Goal: Information Seeking & Learning: Check status

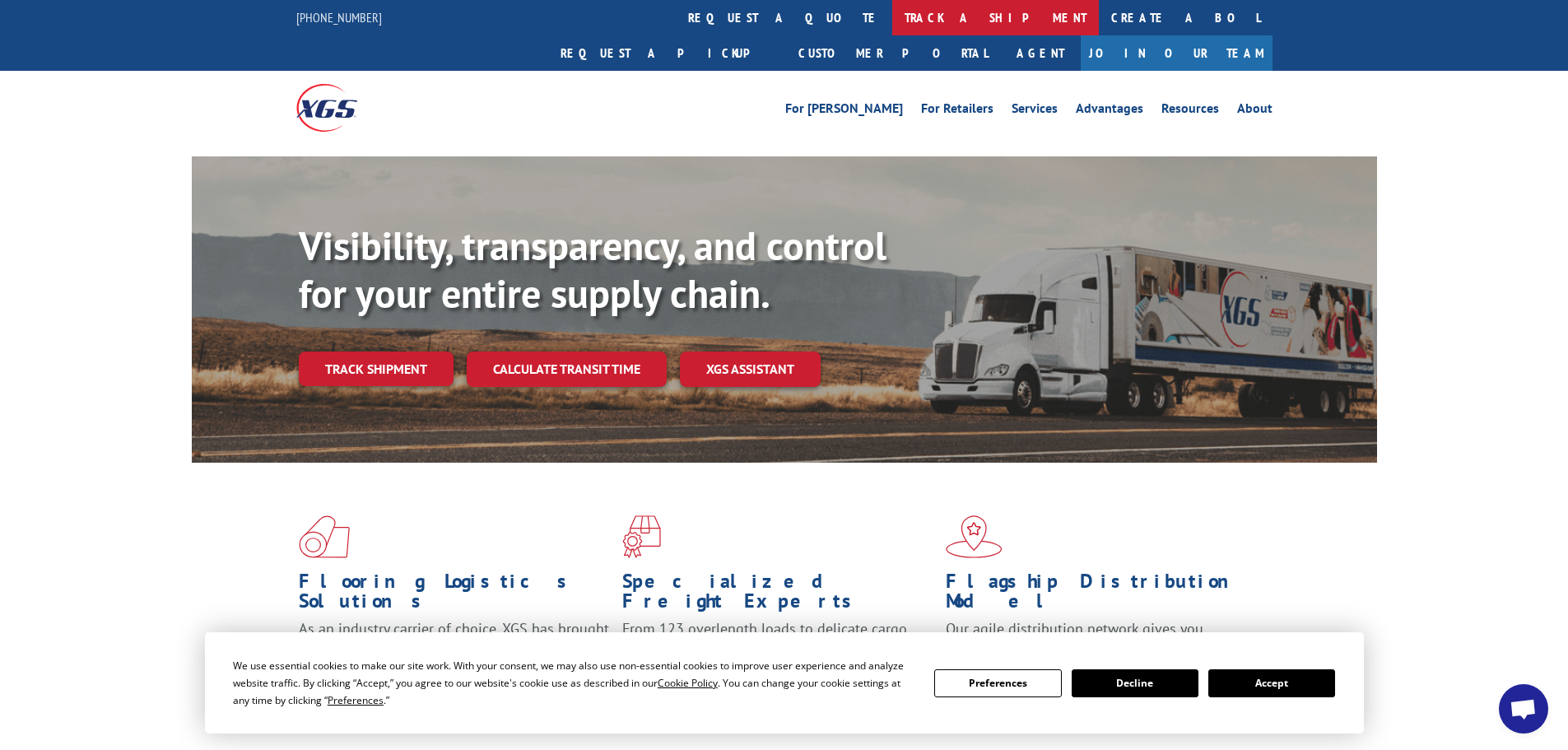
click at [892, 16] on link "track a shipment" at bounding box center [995, 17] width 207 height 36
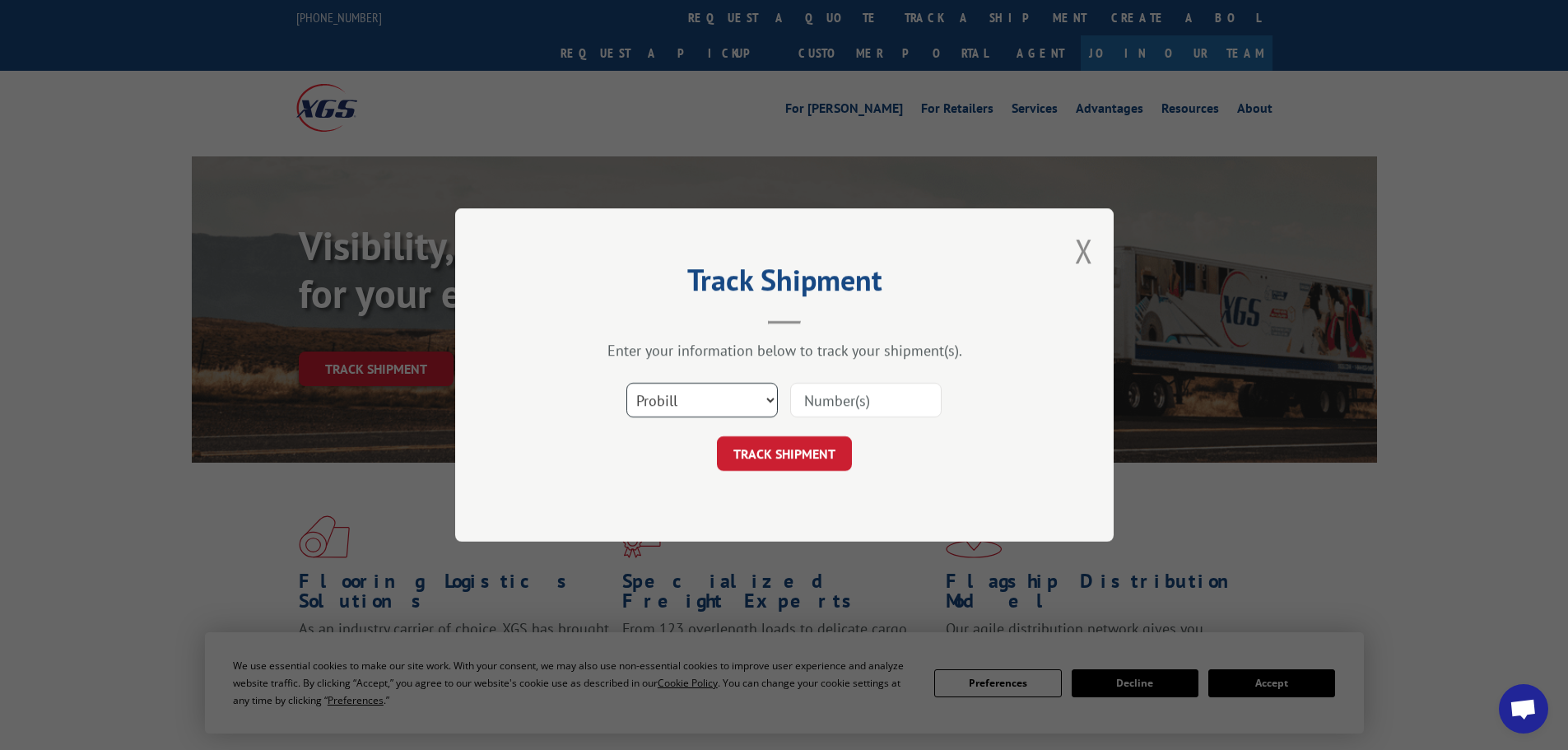
click at [720, 405] on select "Select category... Probill BOL PO" at bounding box center [701, 400] width 152 height 35
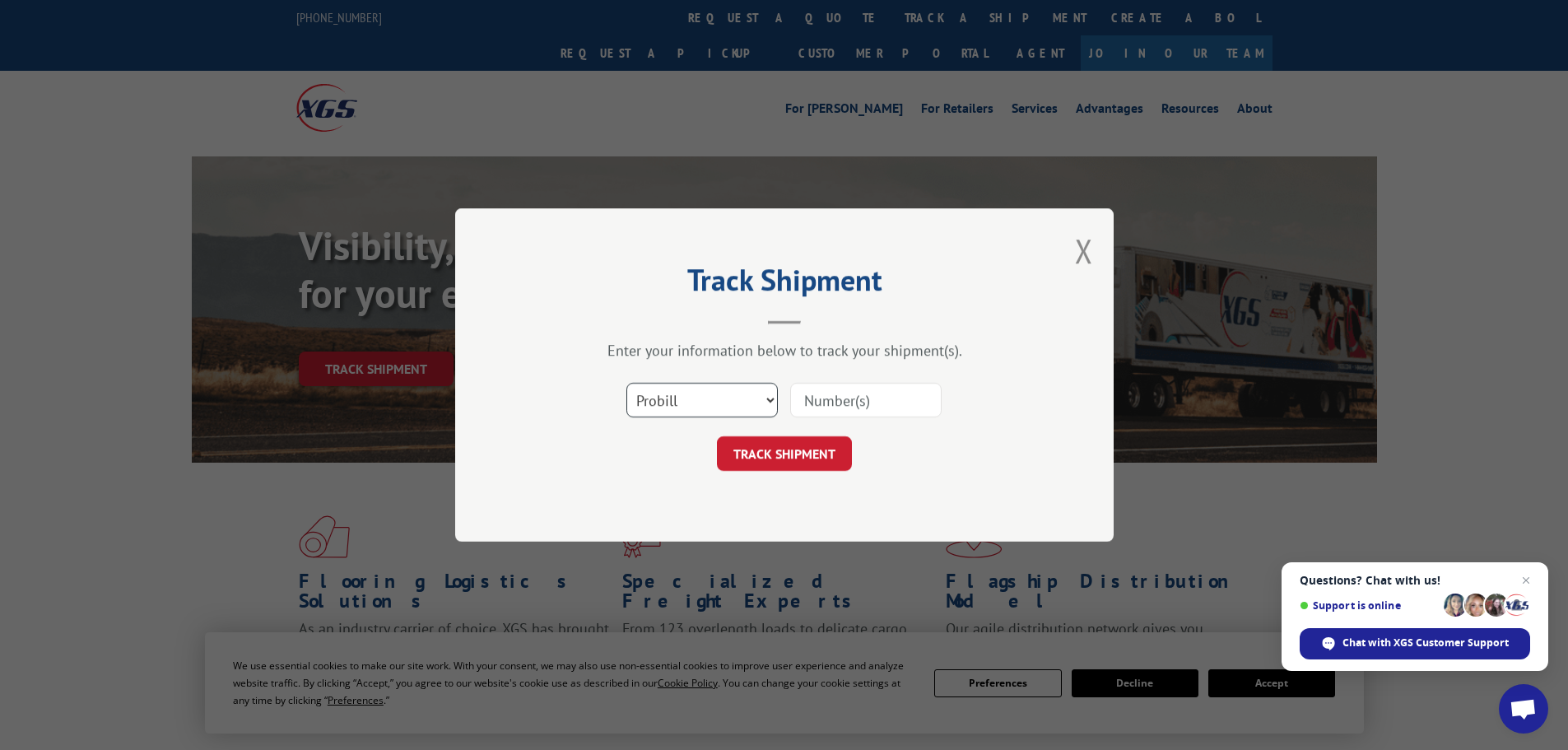
select select "bol"
click at [626, 383] on select "Select category... Probill BOL PO" at bounding box center [701, 400] width 152 height 35
paste input "6008391"
type input "6008391"
click at [807, 457] on button "TRACK SHIPMENT" at bounding box center [784, 453] width 135 height 35
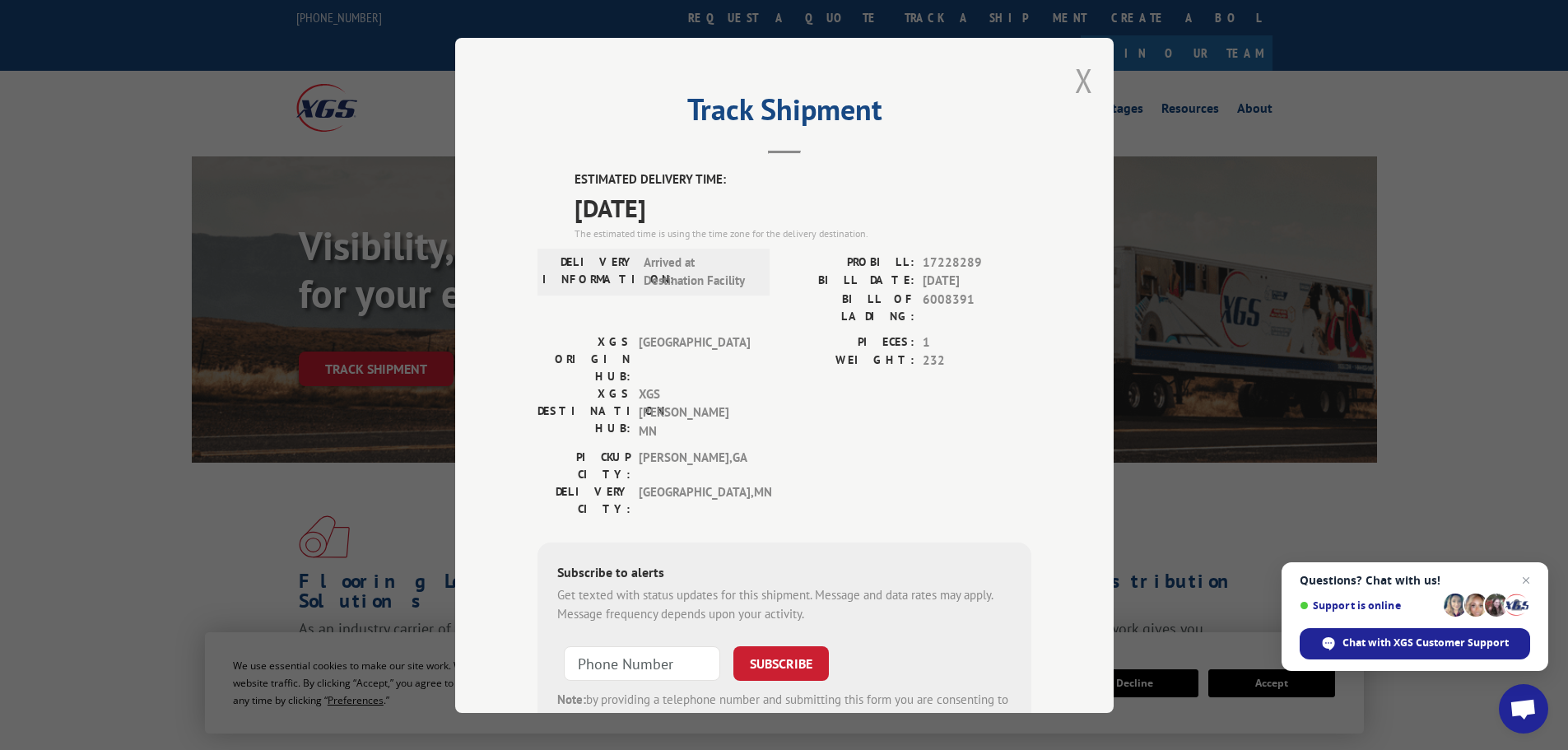
click at [1081, 73] on button "Close modal" at bounding box center [1084, 79] width 18 height 43
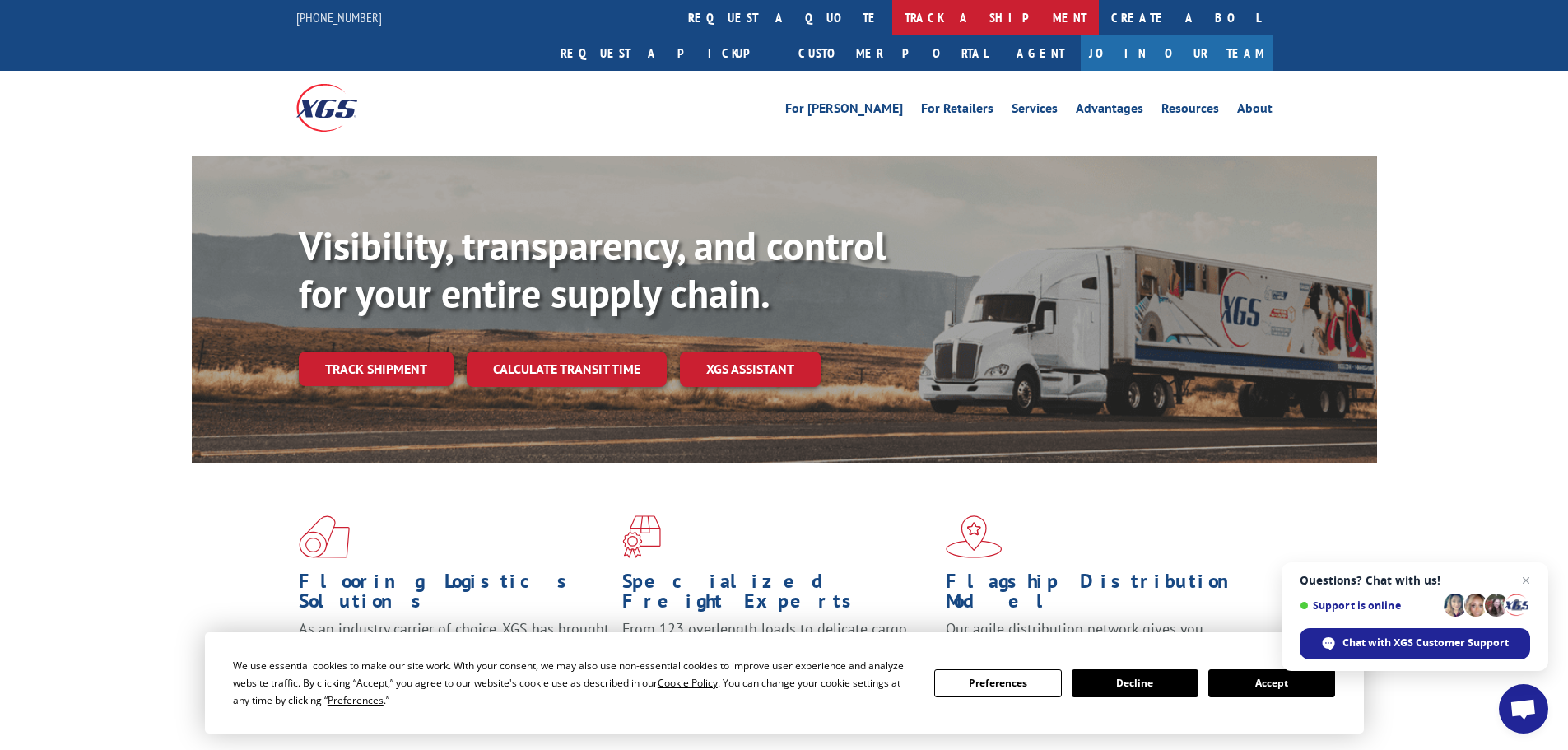
click at [892, 19] on link "track a shipment" at bounding box center [995, 17] width 207 height 36
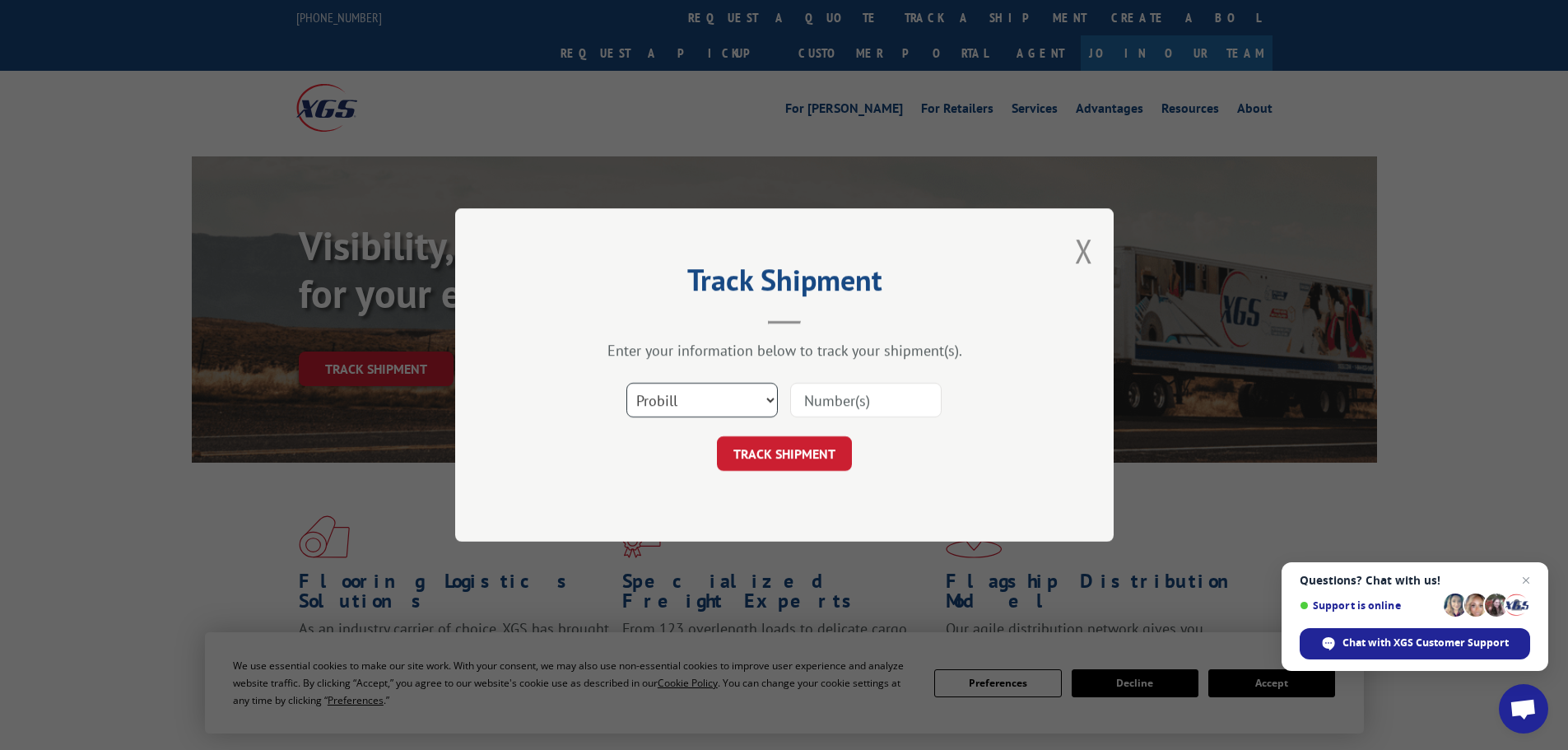
click at [708, 393] on select "Select category... Probill BOL PO" at bounding box center [701, 400] width 152 height 35
select select "bol"
click at [626, 383] on select "Select category... Probill BOL PO" at bounding box center [701, 400] width 152 height 35
paste input "6010033"
type input "6010033"
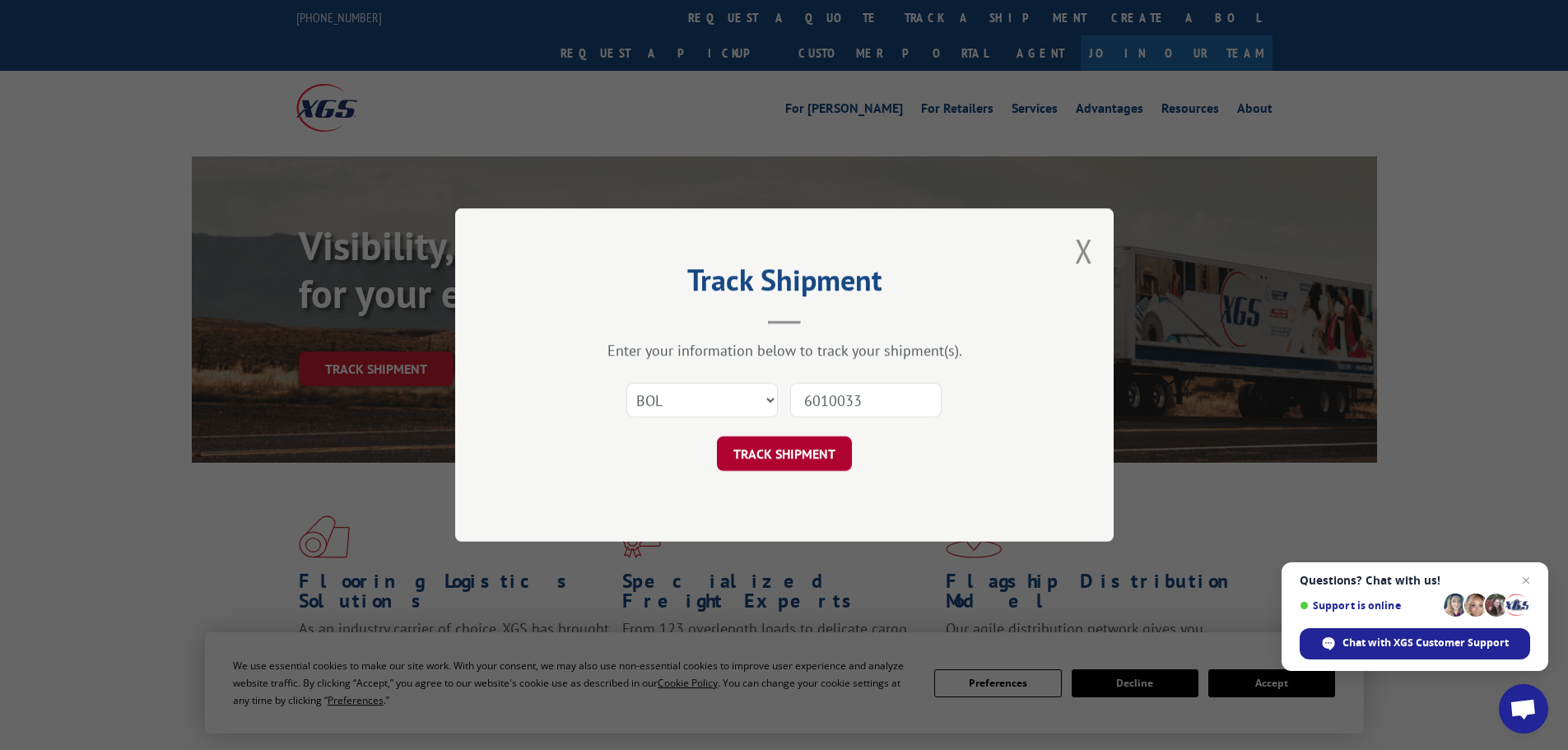
click at [811, 449] on button "TRACK SHIPMENT" at bounding box center [784, 453] width 135 height 35
